Goal: Information Seeking & Learning: Learn about a topic

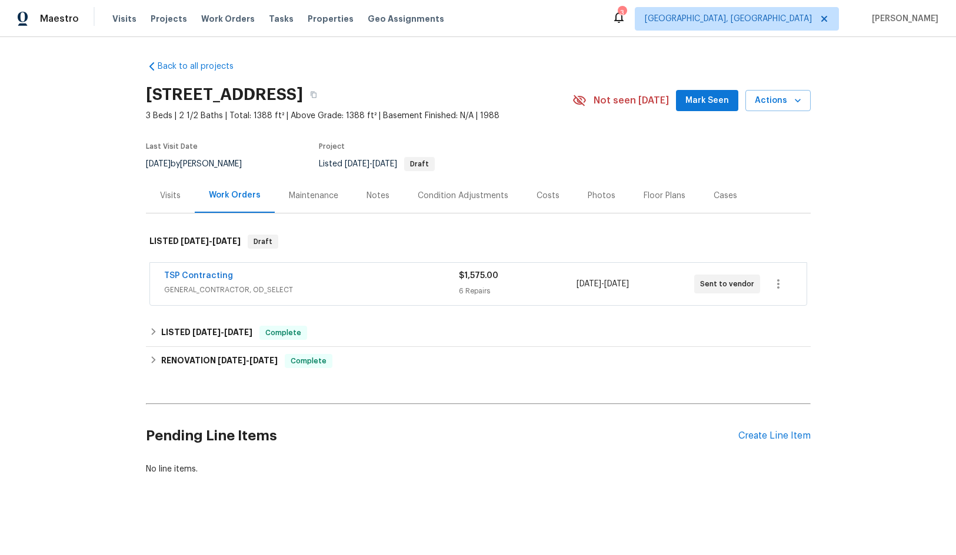
click at [466, 195] on div "Condition Adjustments" at bounding box center [463, 196] width 91 height 12
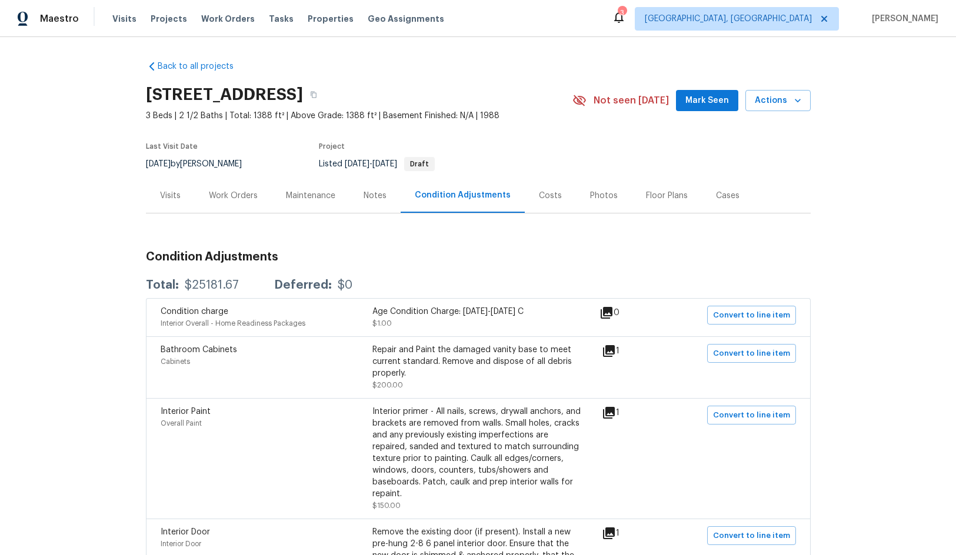
click at [211, 195] on div "Work Orders" at bounding box center [233, 196] width 49 height 12
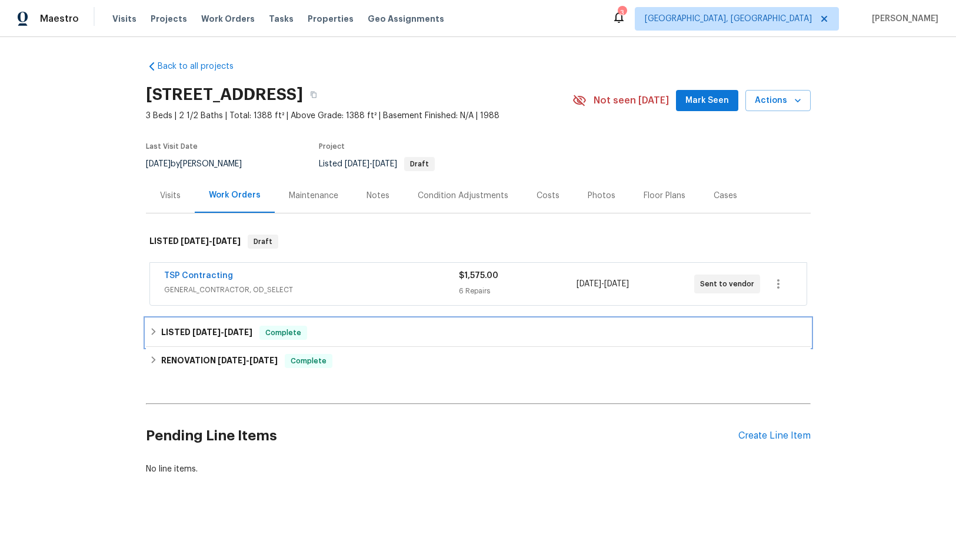
click at [241, 325] on div "LISTED [DATE] - [DATE] Complete" at bounding box center [478, 333] width 665 height 28
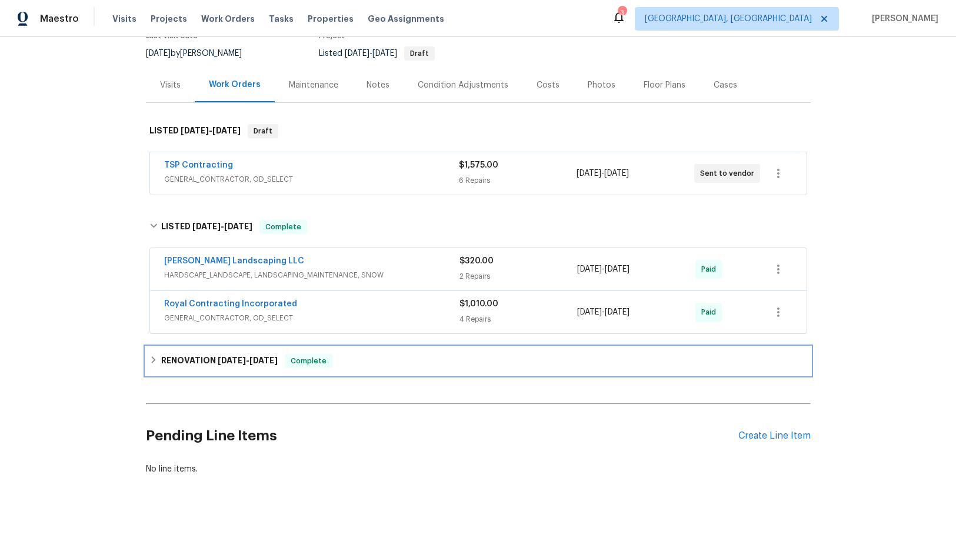
drag, startPoint x: 244, startPoint y: 345, endPoint x: 255, endPoint y: 351, distance: 13.2
click at [243, 347] on div "RENOVATION [DATE] - [DATE] Complete" at bounding box center [478, 361] width 665 height 28
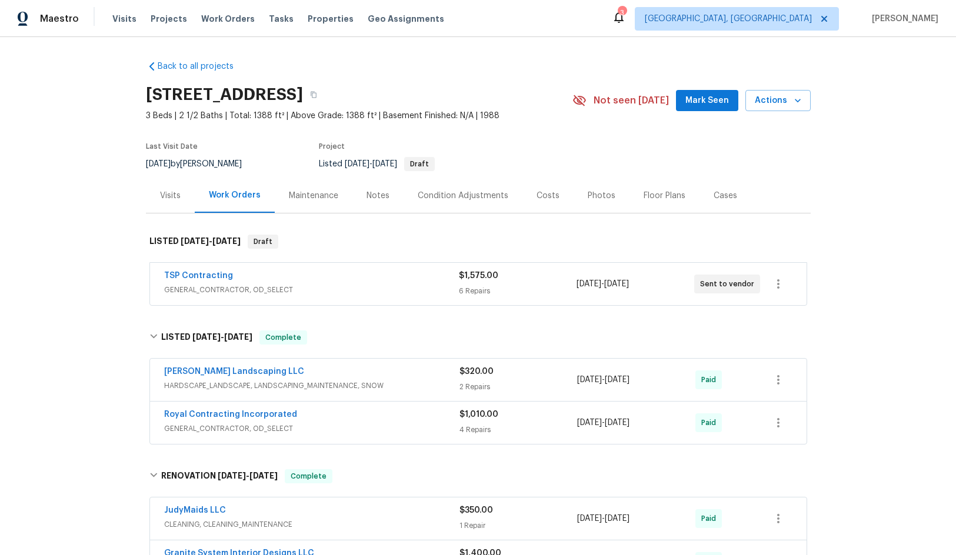
click at [527, 144] on div "Project" at bounding box center [432, 150] width 226 height 14
